Goal: Information Seeking & Learning: Learn about a topic

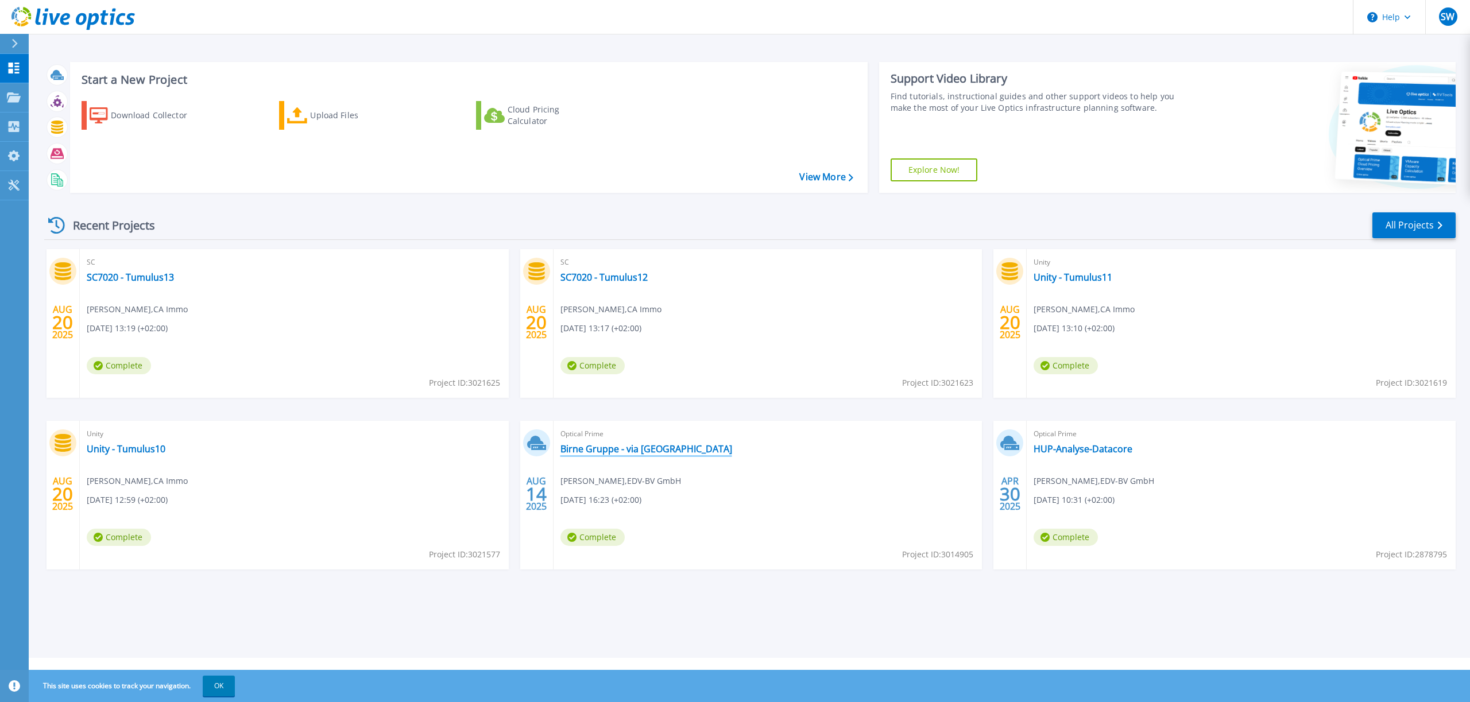
click at [636, 451] on link "Birne Gruppe - via [GEOGRAPHIC_DATA]" at bounding box center [647, 448] width 172 height 11
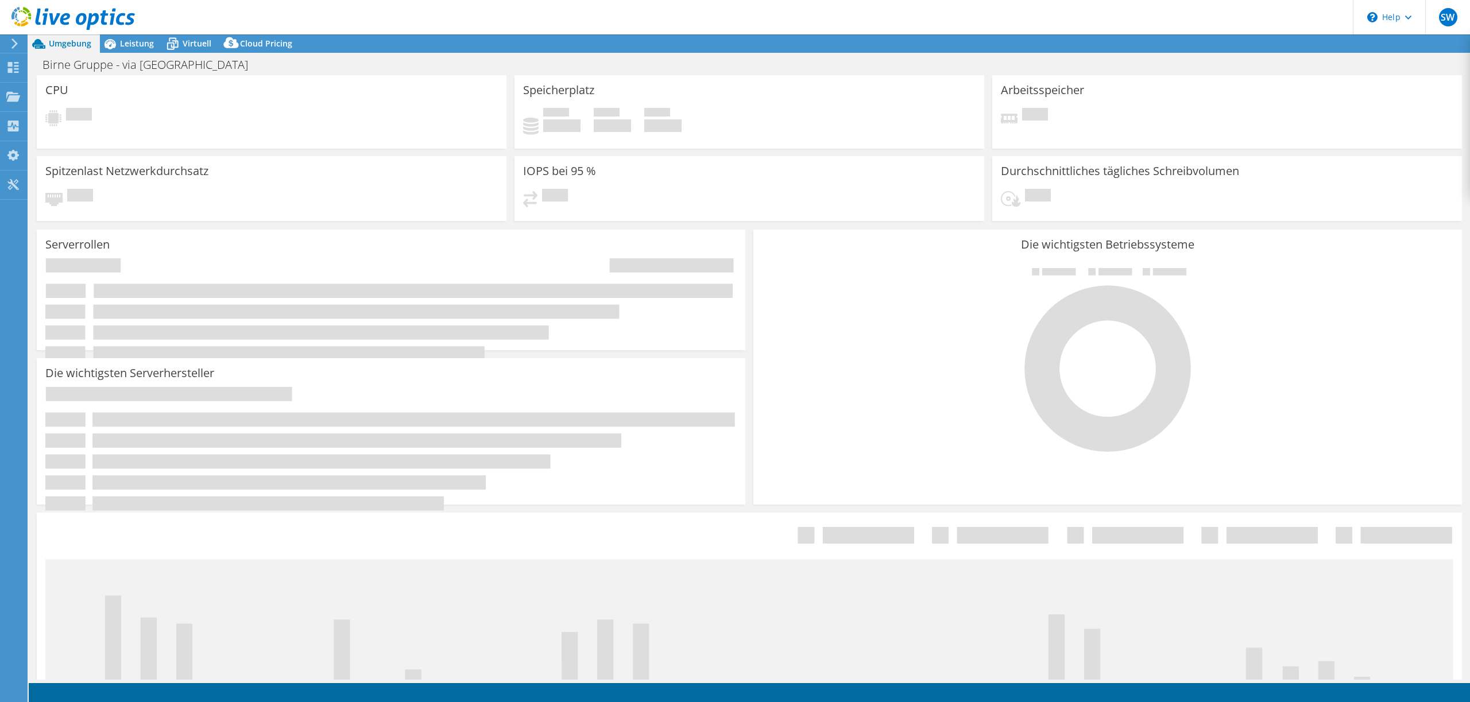
select select "USD"
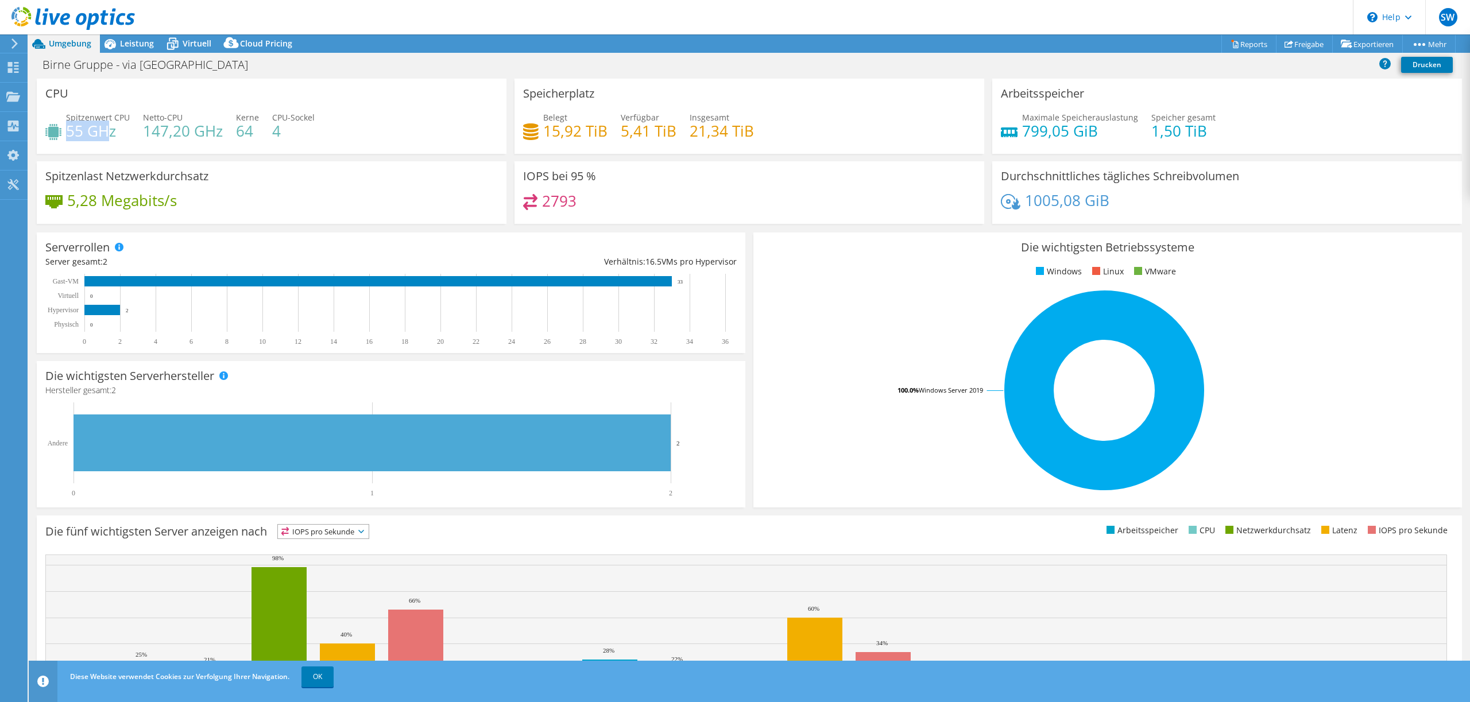
drag, startPoint x: 67, startPoint y: 130, endPoint x: 115, endPoint y: 130, distance: 48.8
click at [114, 130] on h4 "55 GHz" at bounding box center [98, 131] width 64 height 13
click at [136, 43] on span "Leistung" at bounding box center [137, 43] width 34 height 11
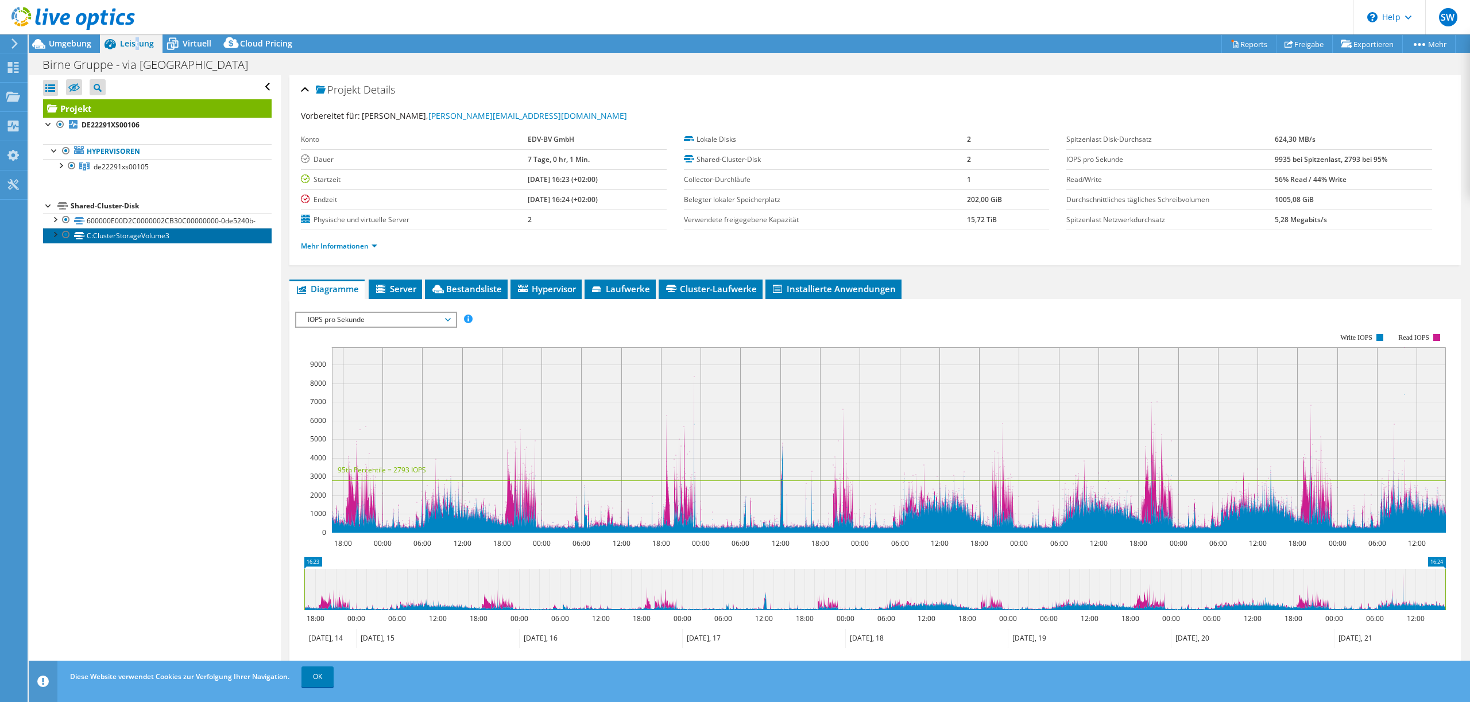
click at [88, 240] on link "C:ClusterStorageVolume3" at bounding box center [157, 235] width 229 height 15
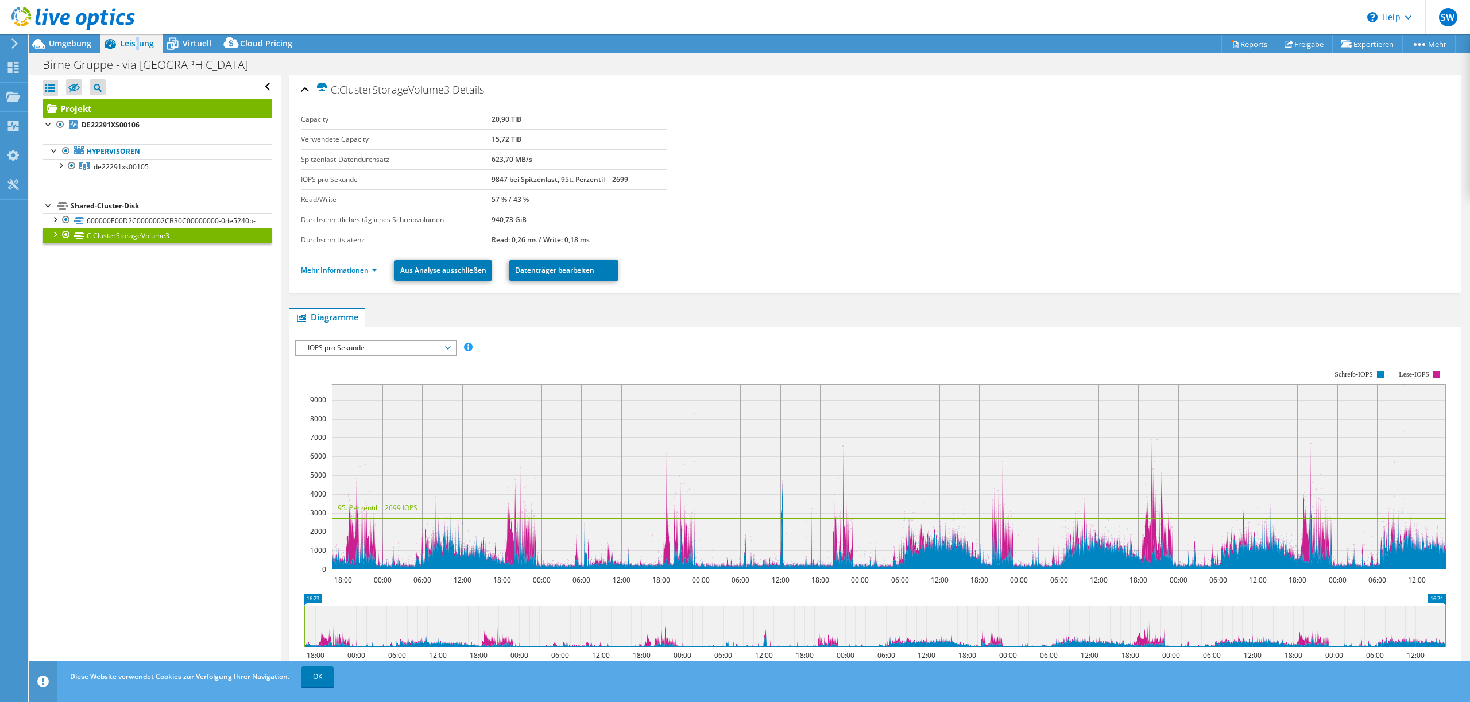
drag, startPoint x: 492, startPoint y: 179, endPoint x: 515, endPoint y: 181, distance: 23.0
click at [519, 179] on tr "IOPS pro Sekunde 9847 bei Spitzenlast, 95t. Perzentil = 2699" at bounding box center [484, 179] width 366 height 20
click at [358, 270] on link "Mehr Informationen" at bounding box center [339, 270] width 76 height 10
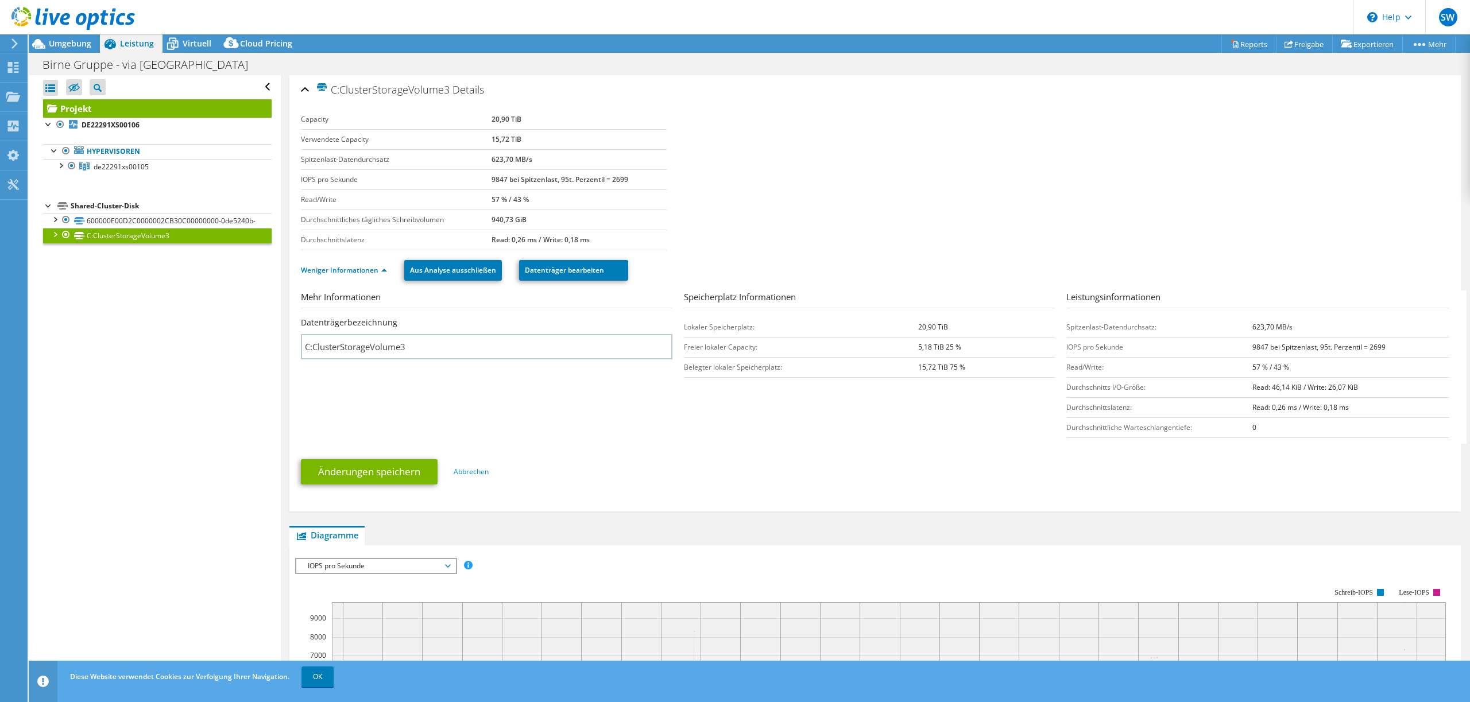
drag, startPoint x: 1283, startPoint y: 386, endPoint x: 1379, endPoint y: 388, distance: 96.5
click at [1383, 388] on td "Read: 46,14 KiB / Write: 26,07 KiB" at bounding box center [1351, 387] width 197 height 20
drag, startPoint x: 1357, startPoint y: 388, endPoint x: 1238, endPoint y: 387, distance: 118.9
click at [1240, 387] on tr "Durchschnitts I/O-Größe: Read: 46,14 KiB / Write: 26,07 KiB" at bounding box center [1258, 387] width 383 height 20
